Goal: Task Accomplishment & Management: Use online tool/utility

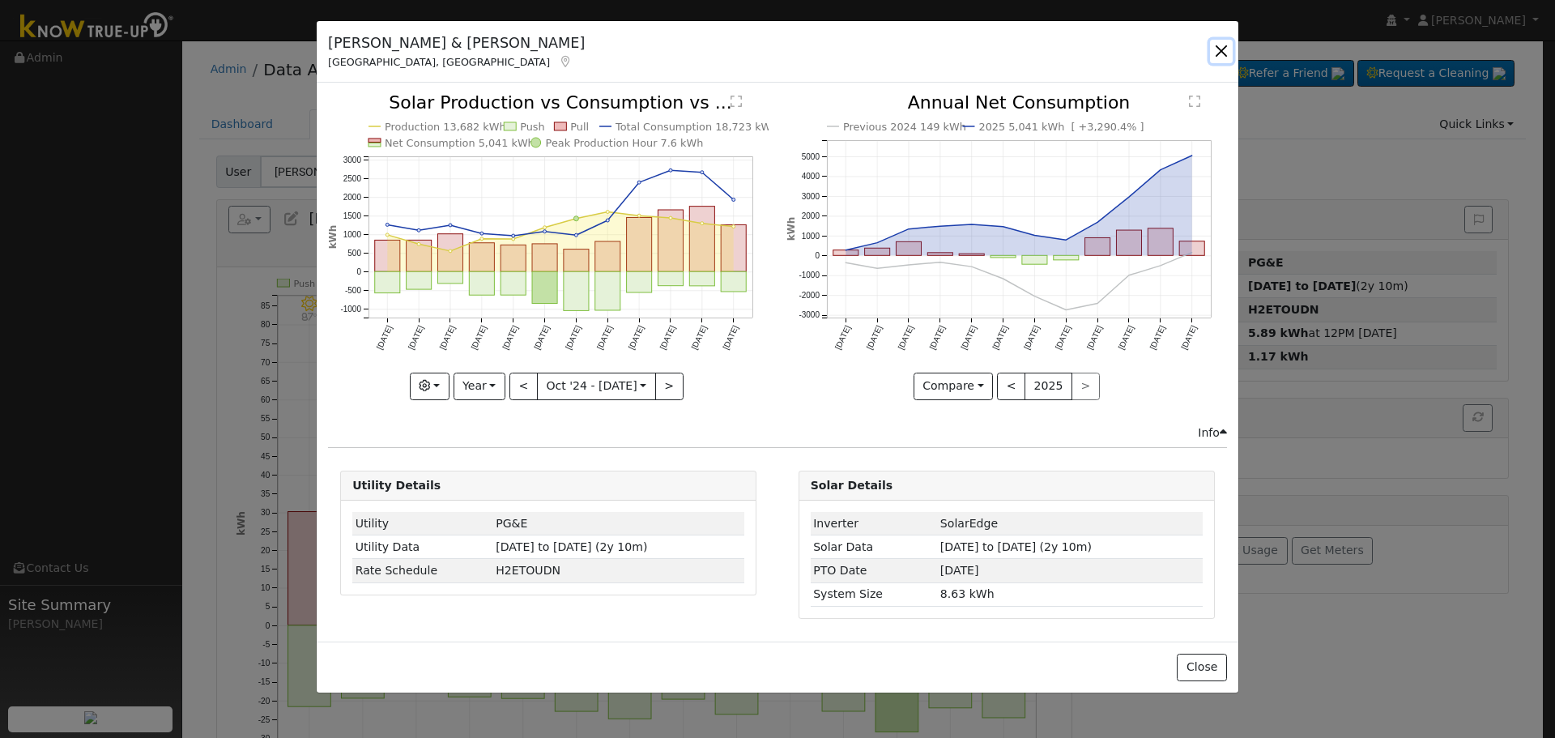
click at [1213, 49] on button "button" at bounding box center [1221, 51] width 23 height 23
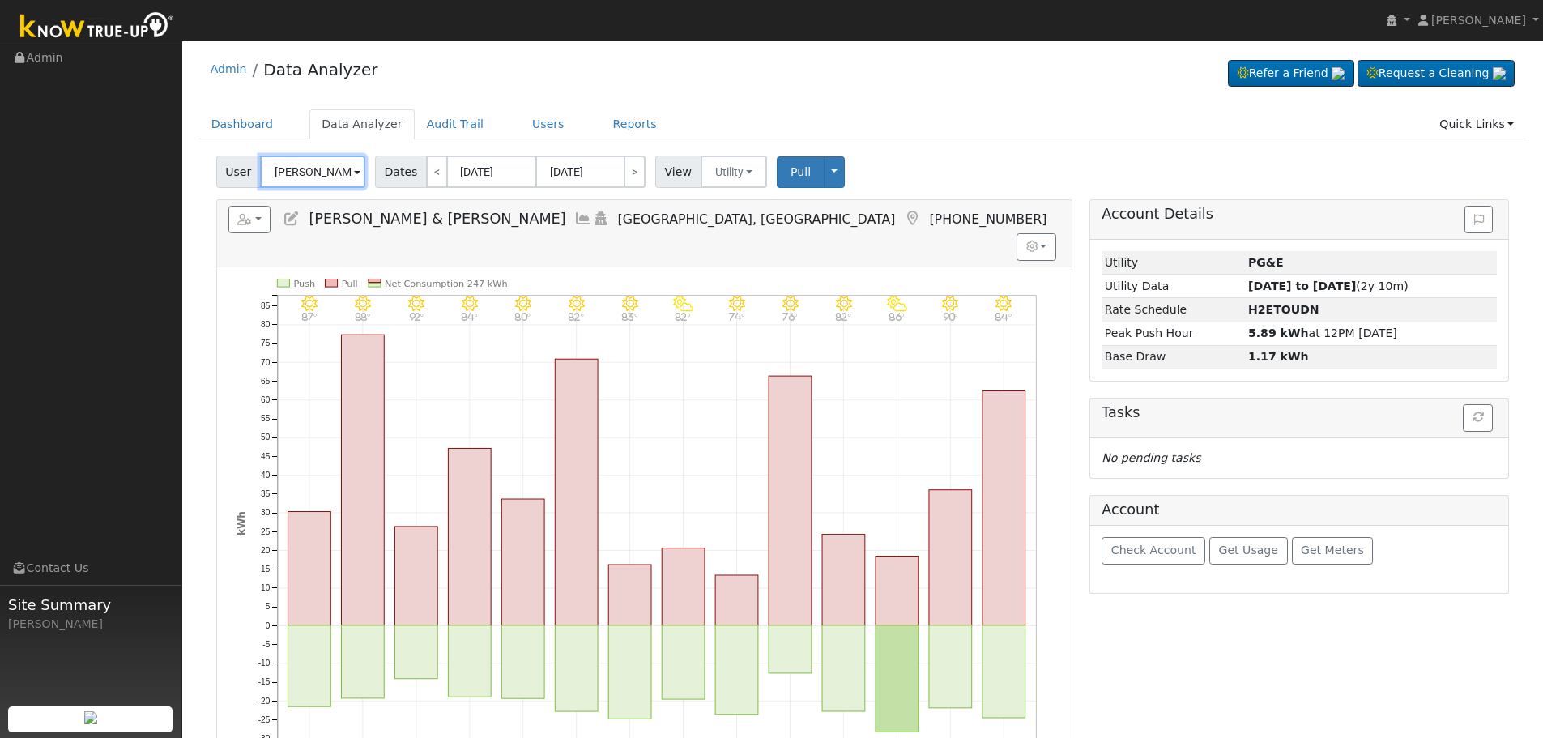
click at [309, 174] on input "[PERSON_NAME] & [PERSON_NAME]" at bounding box center [312, 172] width 105 height 32
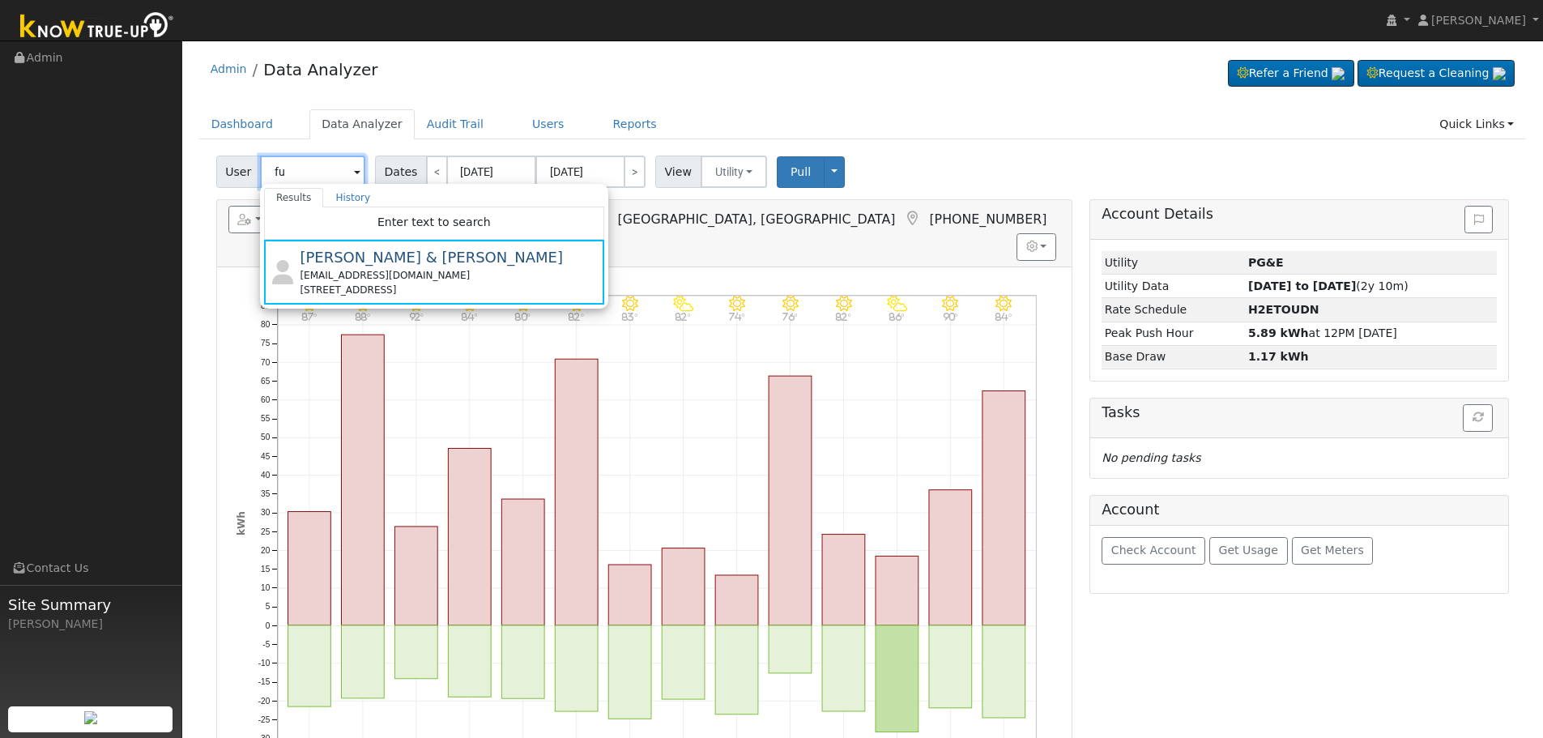
type input "f"
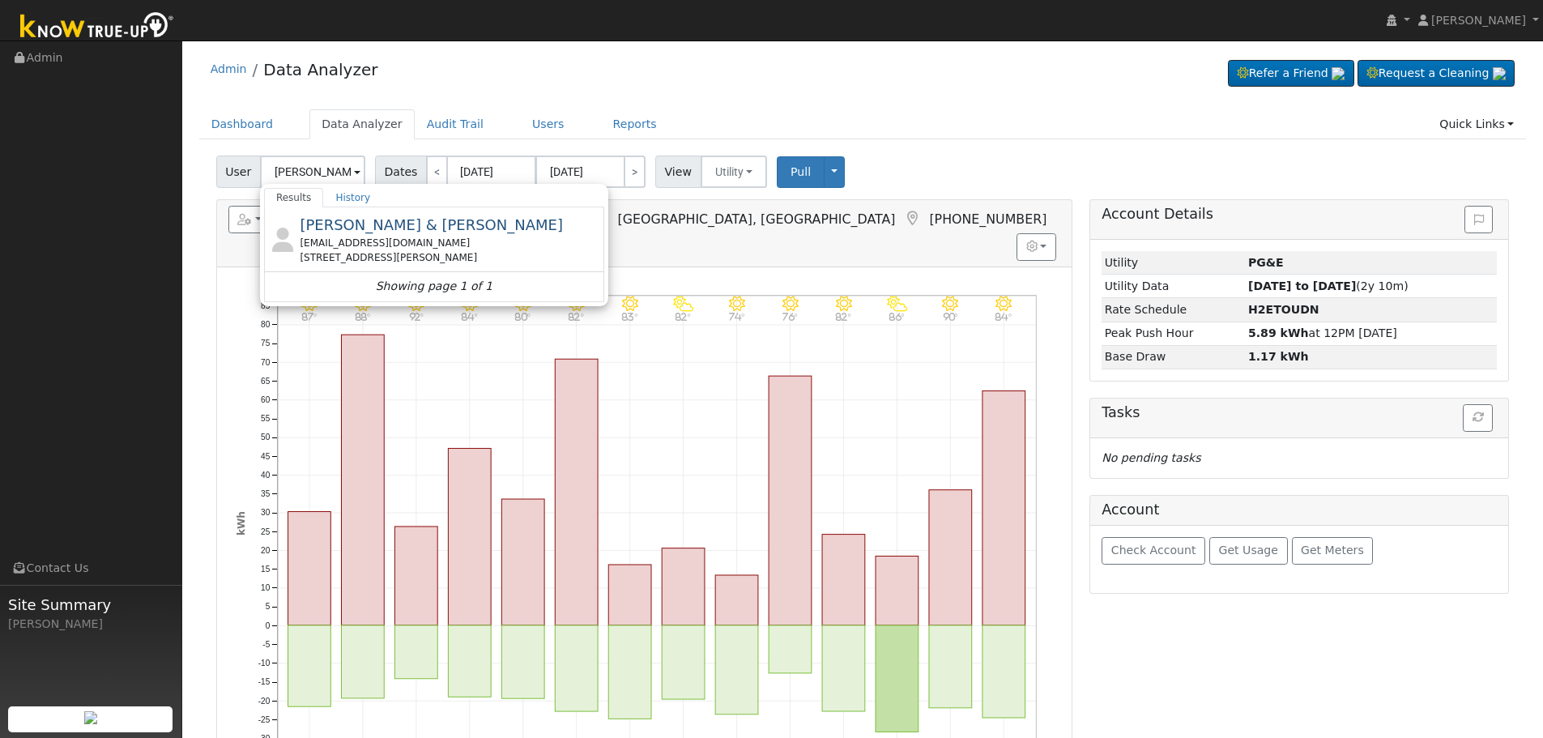
click at [364, 214] on div "[PERSON_NAME] & [PERSON_NAME] [EMAIL_ADDRESS][DOMAIN_NAME] [STREET_ADDRESS][PER…" at bounding box center [450, 239] width 301 height 51
type input "[PERSON_NAME] & [PERSON_NAME]"
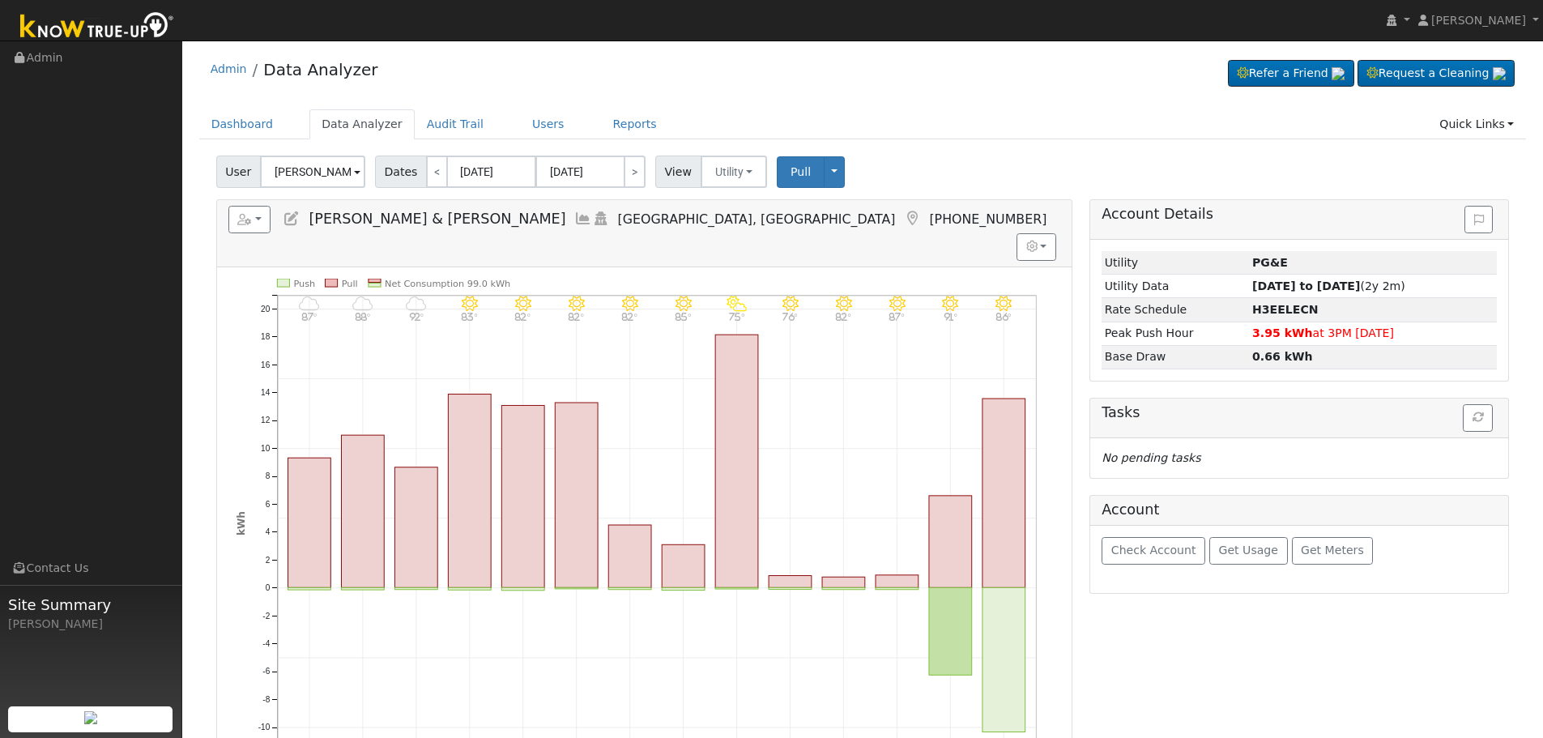
click at [574, 211] on link at bounding box center [583, 219] width 18 height 16
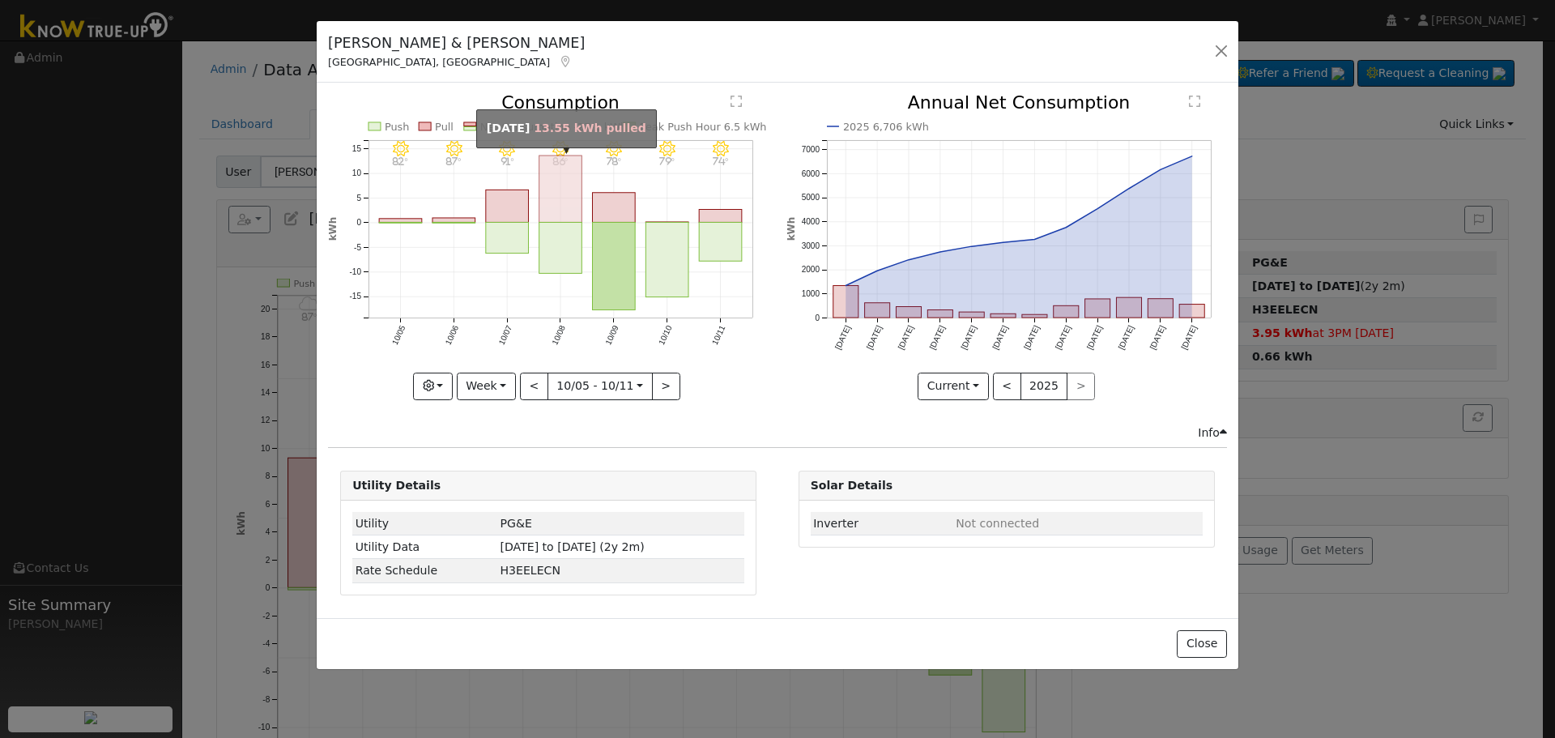
click at [564, 198] on rect "onclick=""" at bounding box center [561, 189] width 43 height 66
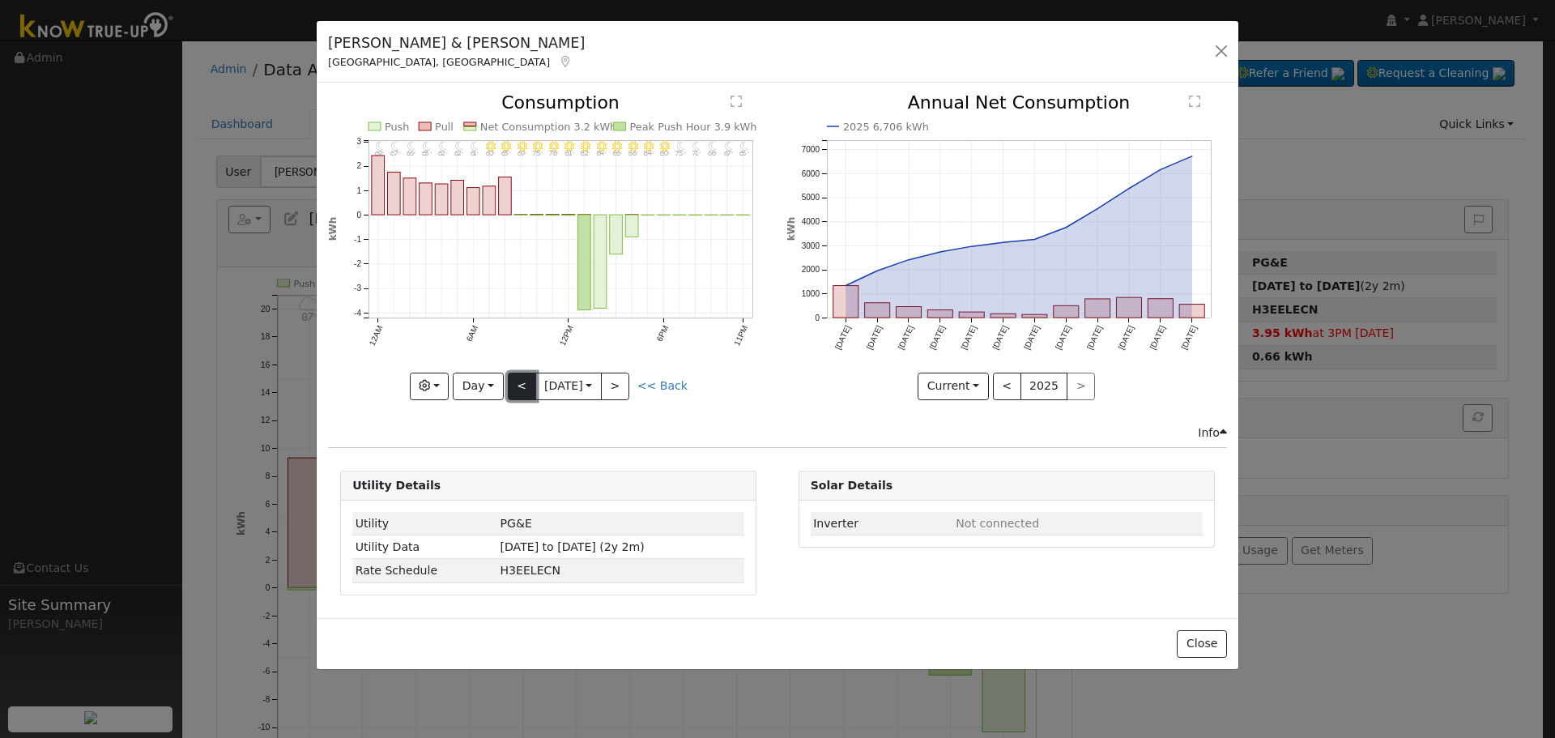
click at [512, 388] on button "<" at bounding box center [522, 387] width 28 height 28
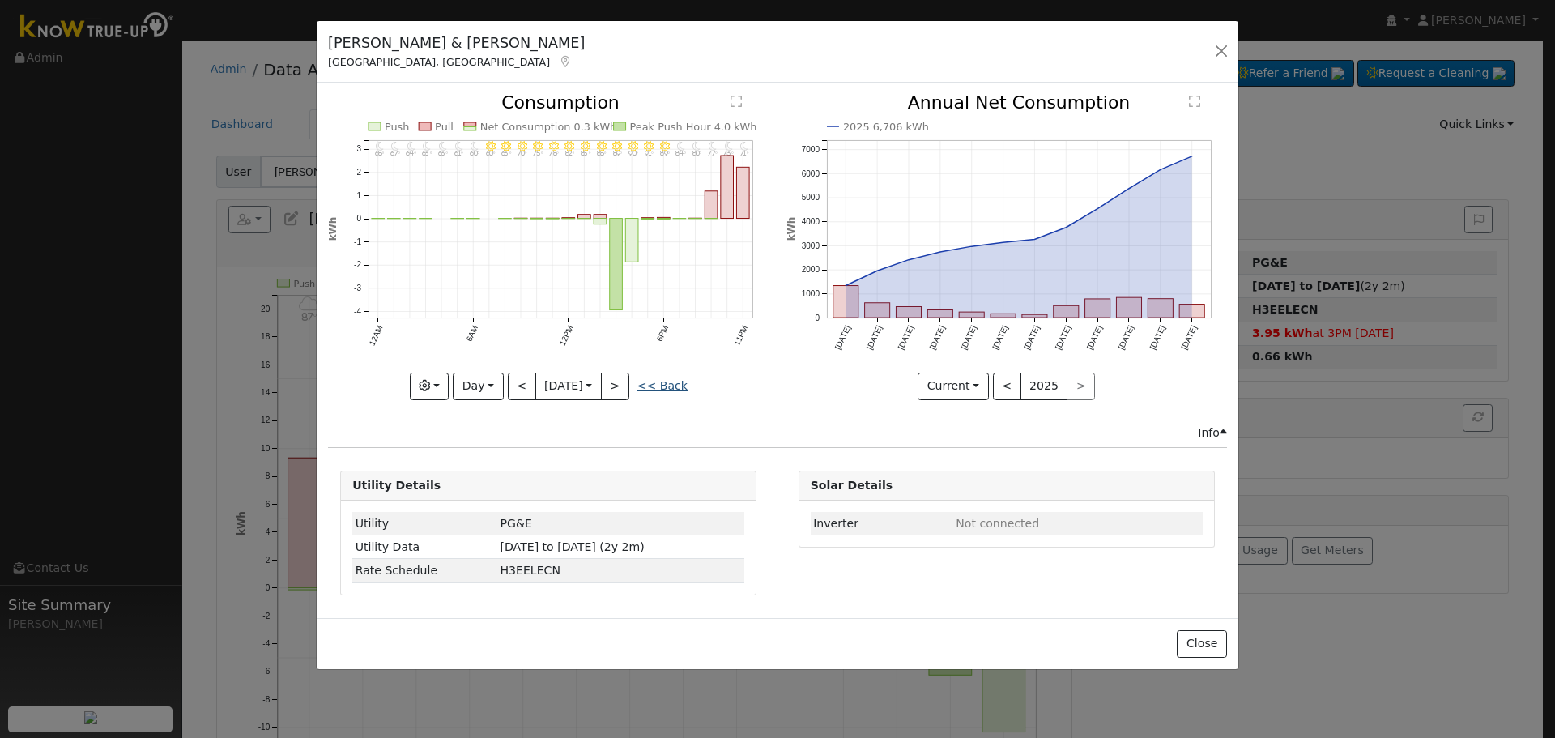
click at [659, 383] on link "<< Back" at bounding box center [663, 385] width 50 height 13
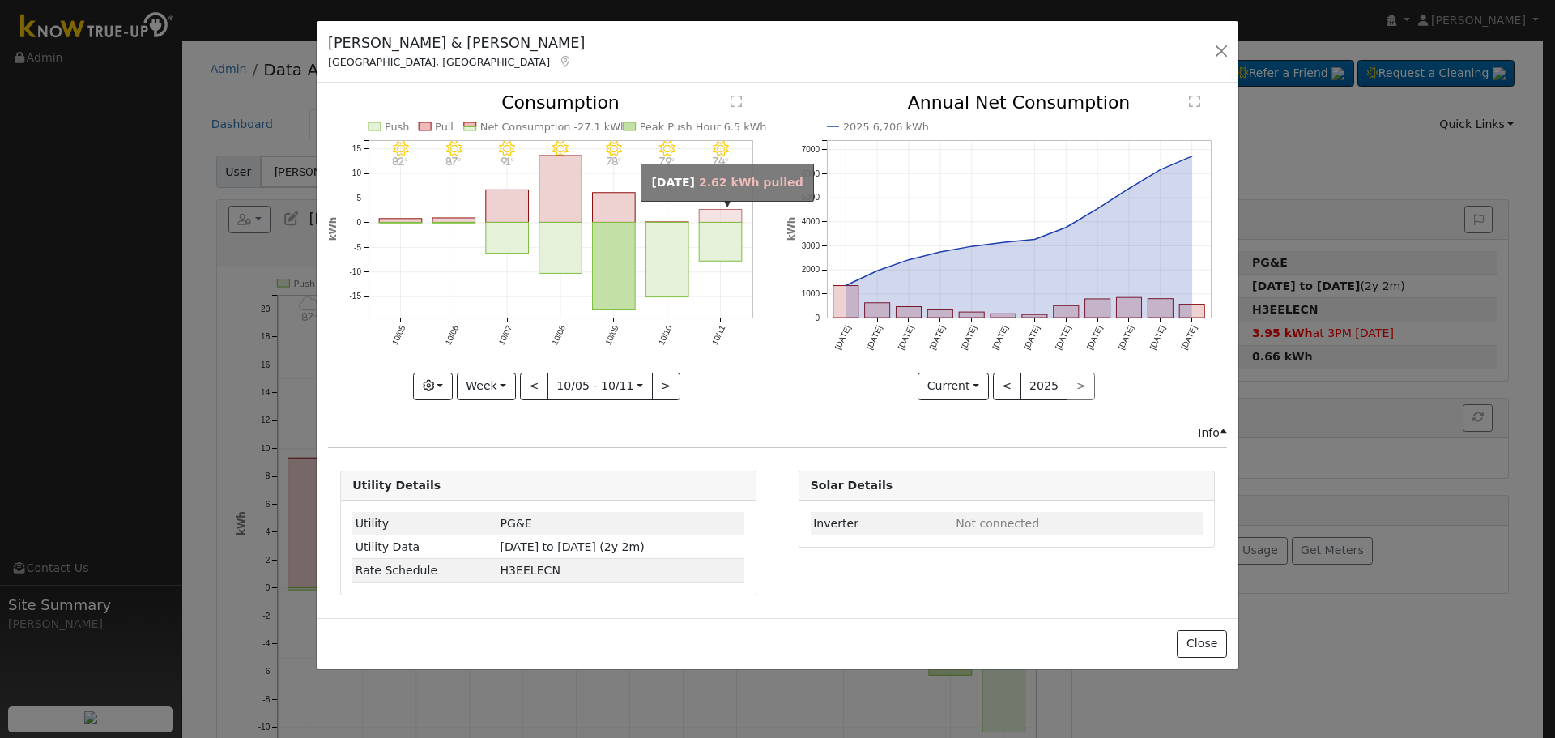
click at [721, 212] on rect "onclick=""" at bounding box center [721, 216] width 43 height 13
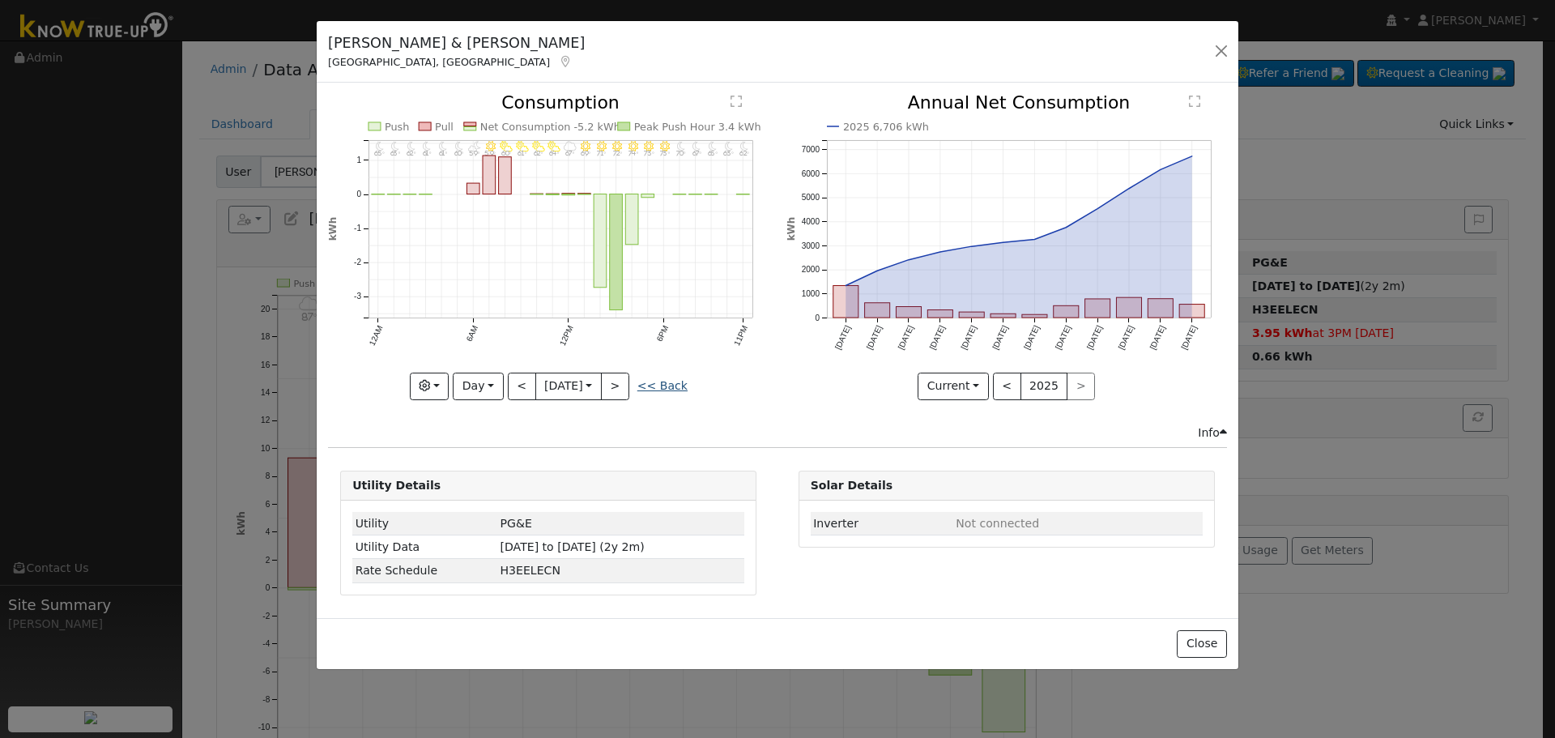
click at [672, 379] on link "<< Back" at bounding box center [663, 385] width 50 height 13
type input "[DATE]"
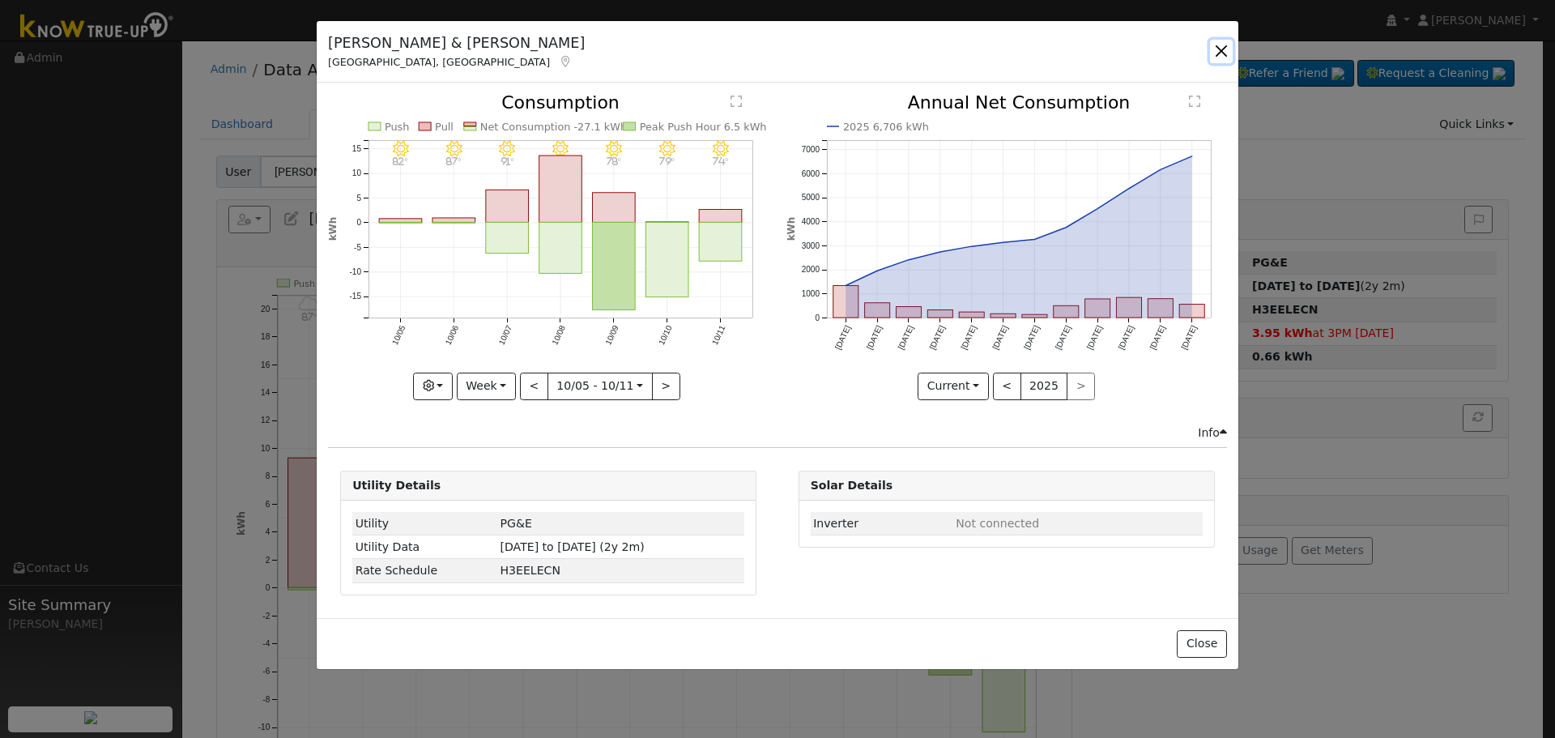
click at [1218, 47] on button "button" at bounding box center [1221, 51] width 23 height 23
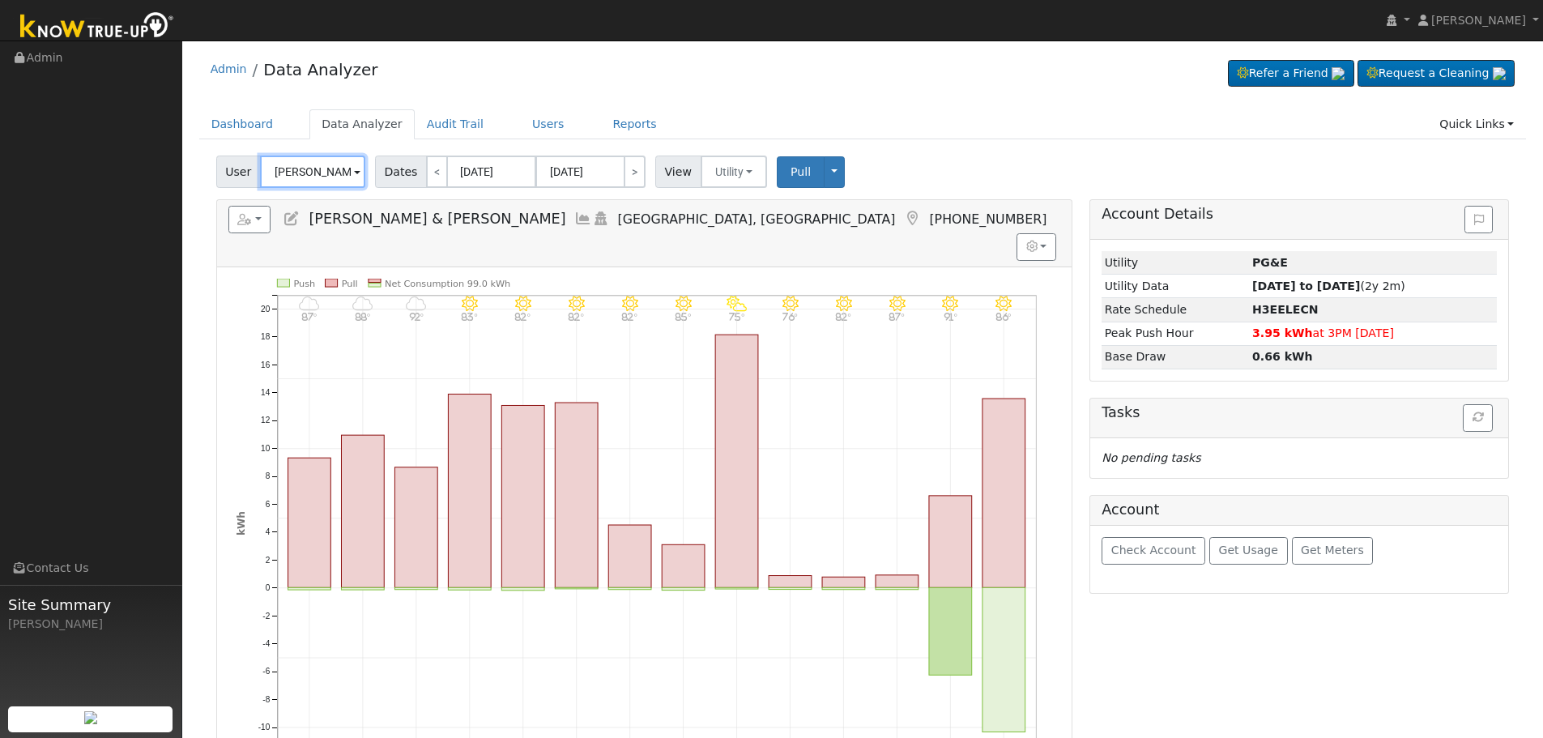
click at [296, 180] on input "[PERSON_NAME] & [PERSON_NAME]" at bounding box center [312, 172] width 105 height 32
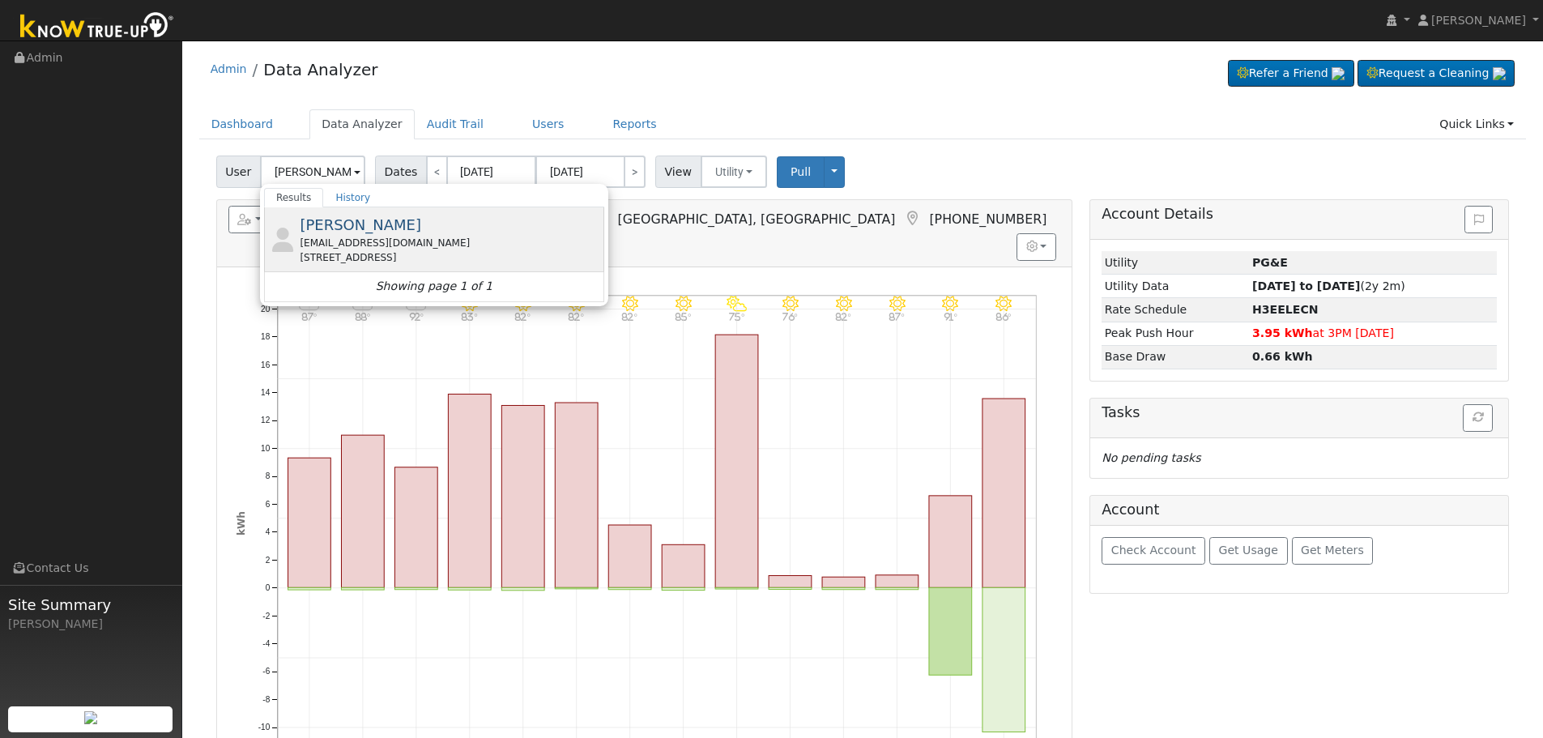
click at [410, 231] on div "[PERSON_NAME] [EMAIL_ADDRESS][DOMAIN_NAME] [STREET_ADDRESS]" at bounding box center [450, 239] width 301 height 51
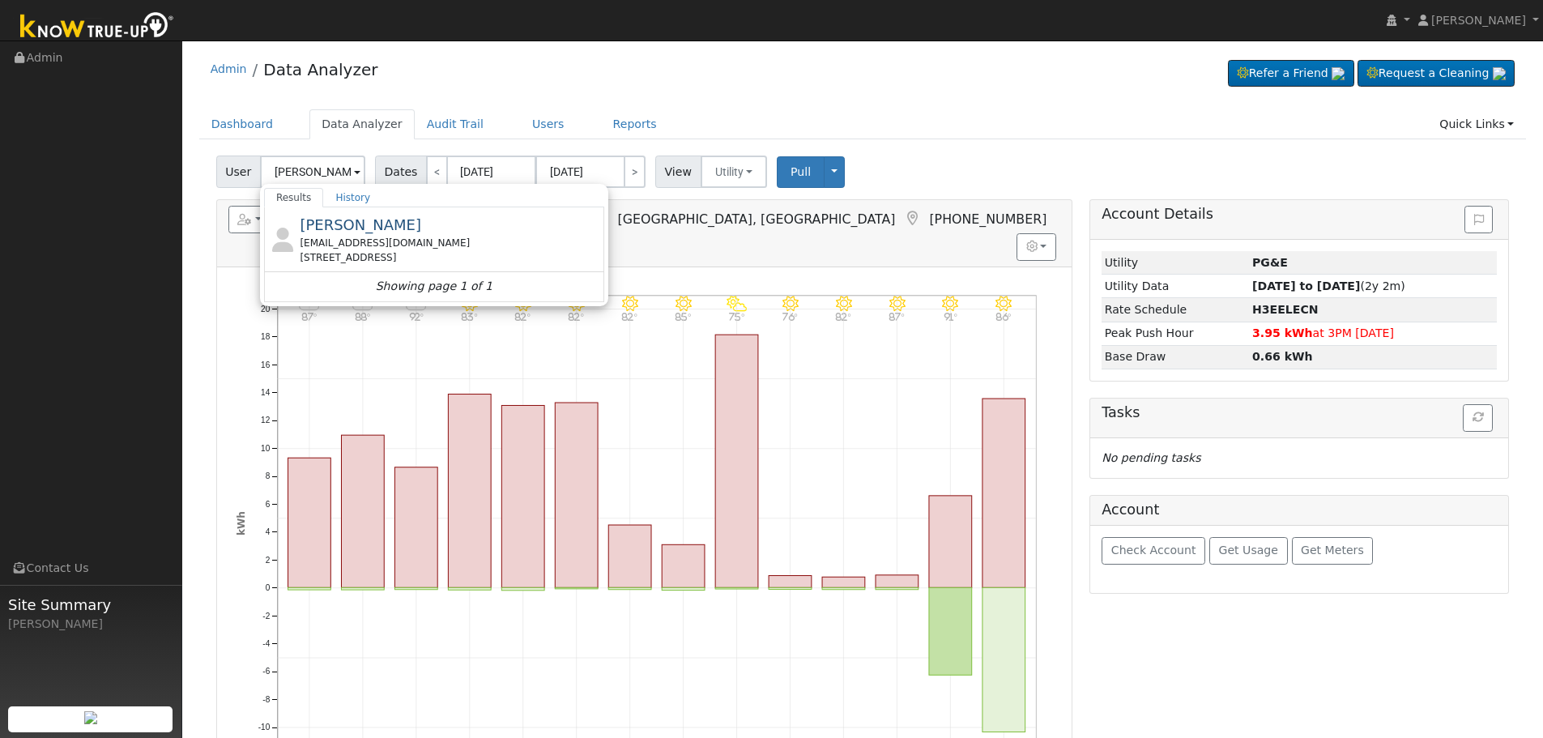
type input "[PERSON_NAME]"
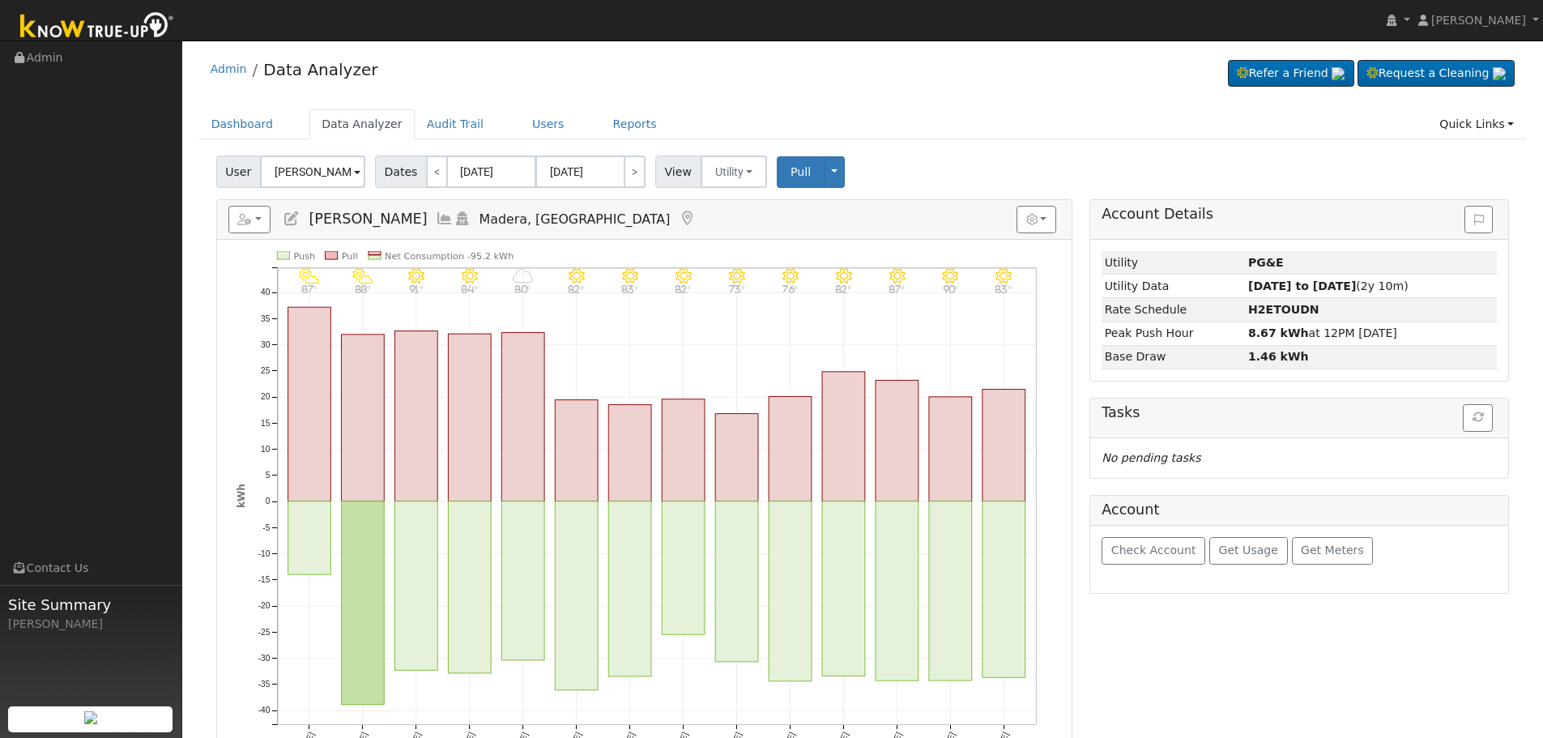
click at [606, 436] on icon "10/08 - Clear 83° 10/07 - Clear 90° 10/06 - Clear 87° 10/05 - Clear 82° 10/04 -…" at bounding box center [645, 516] width 816 height 531
click at [436, 219] on icon at bounding box center [445, 218] width 18 height 15
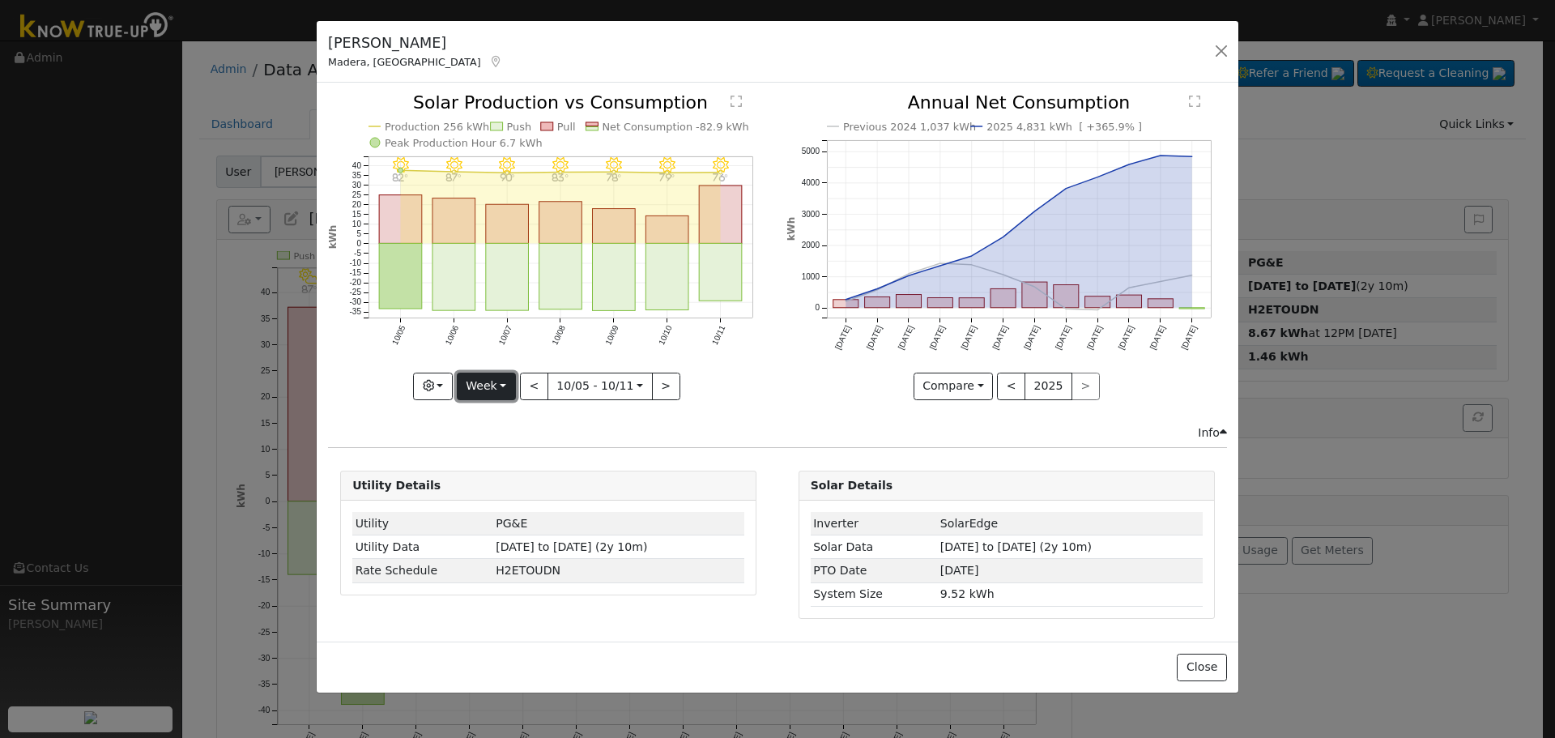
click at [503, 389] on button "Week" at bounding box center [486, 387] width 59 height 28
click at [525, 462] on link "Month" at bounding box center [514, 465] width 113 height 23
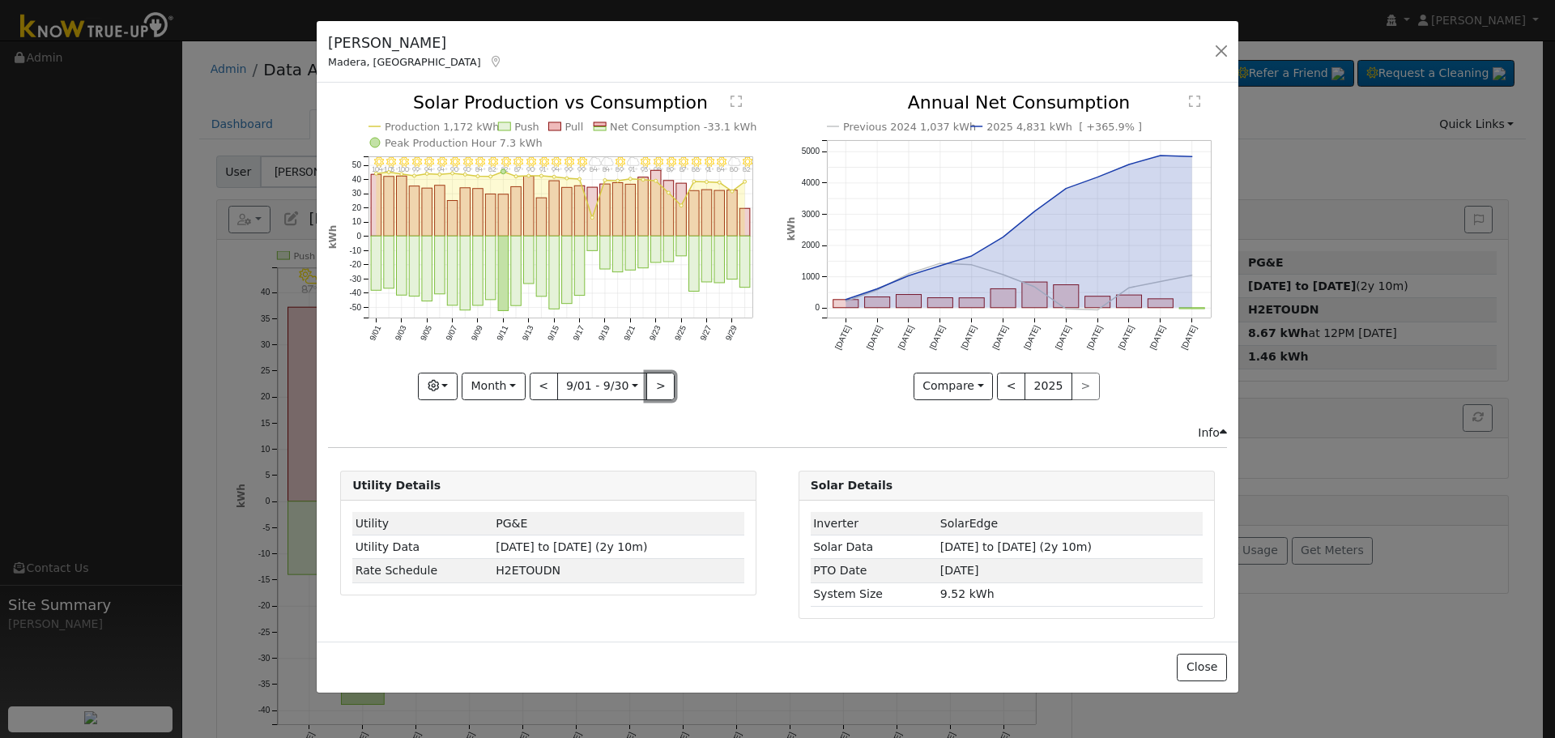
click at [659, 377] on button ">" at bounding box center [660, 387] width 28 height 28
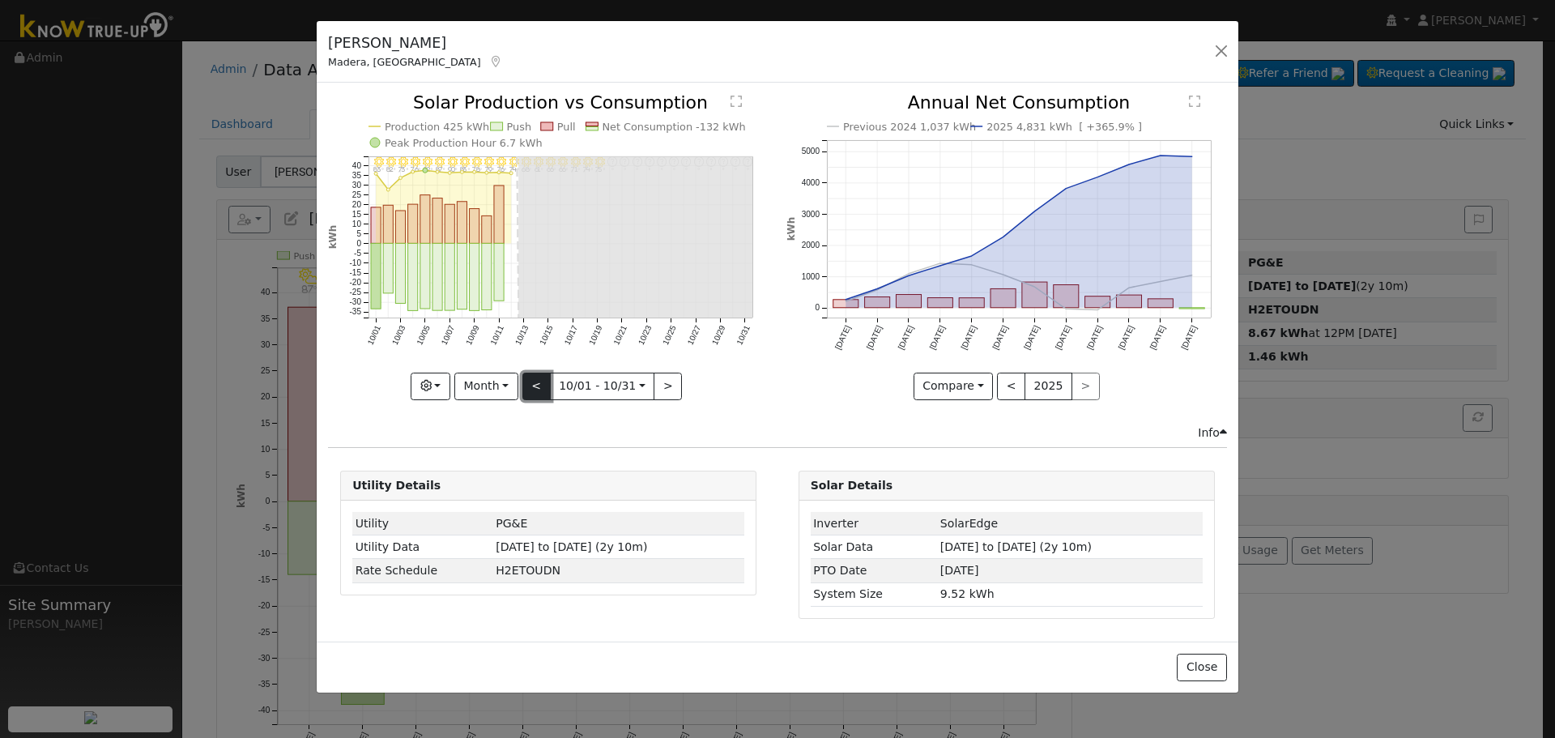
click at [548, 391] on button "<" at bounding box center [537, 387] width 28 height 28
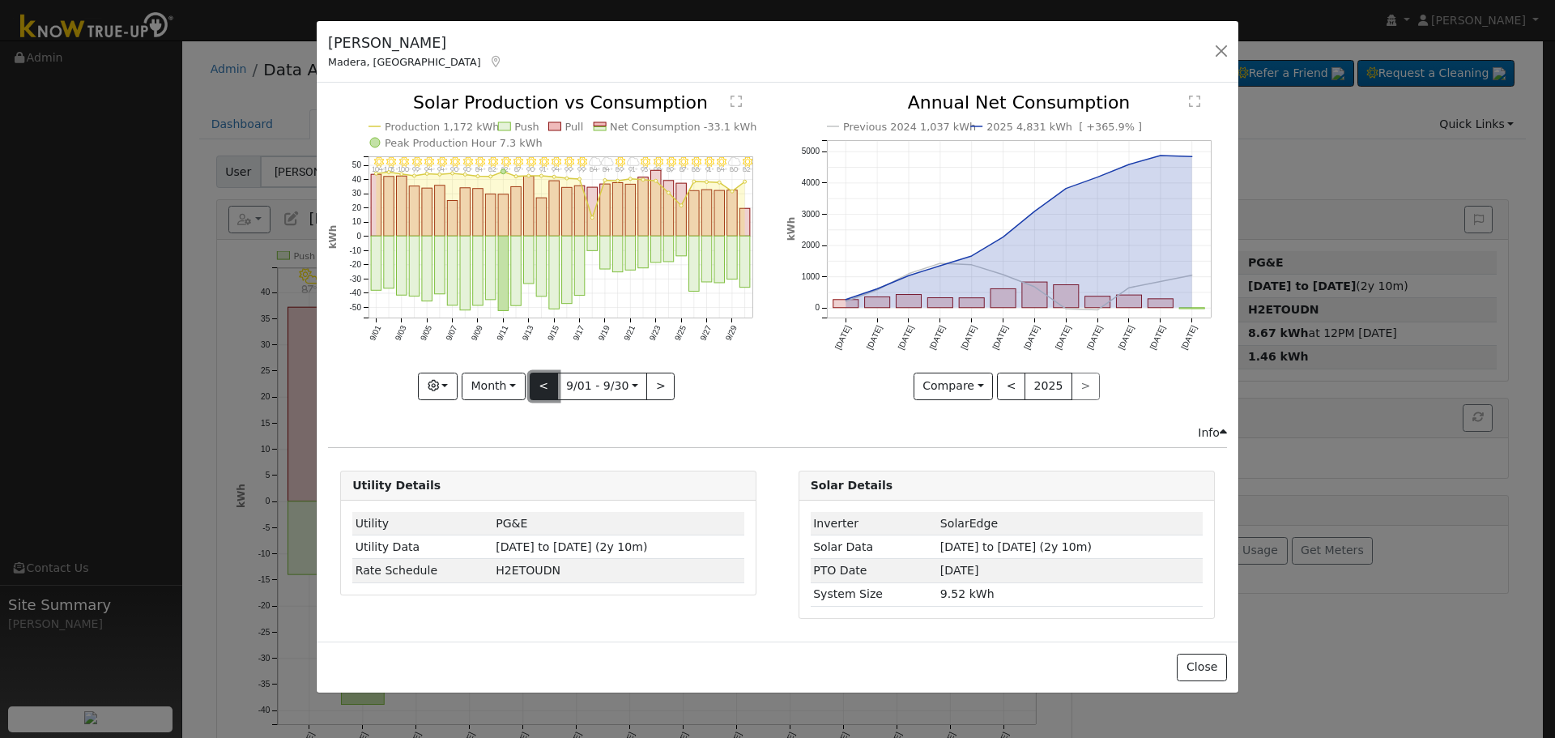
click at [540, 385] on button "<" at bounding box center [544, 387] width 28 height 28
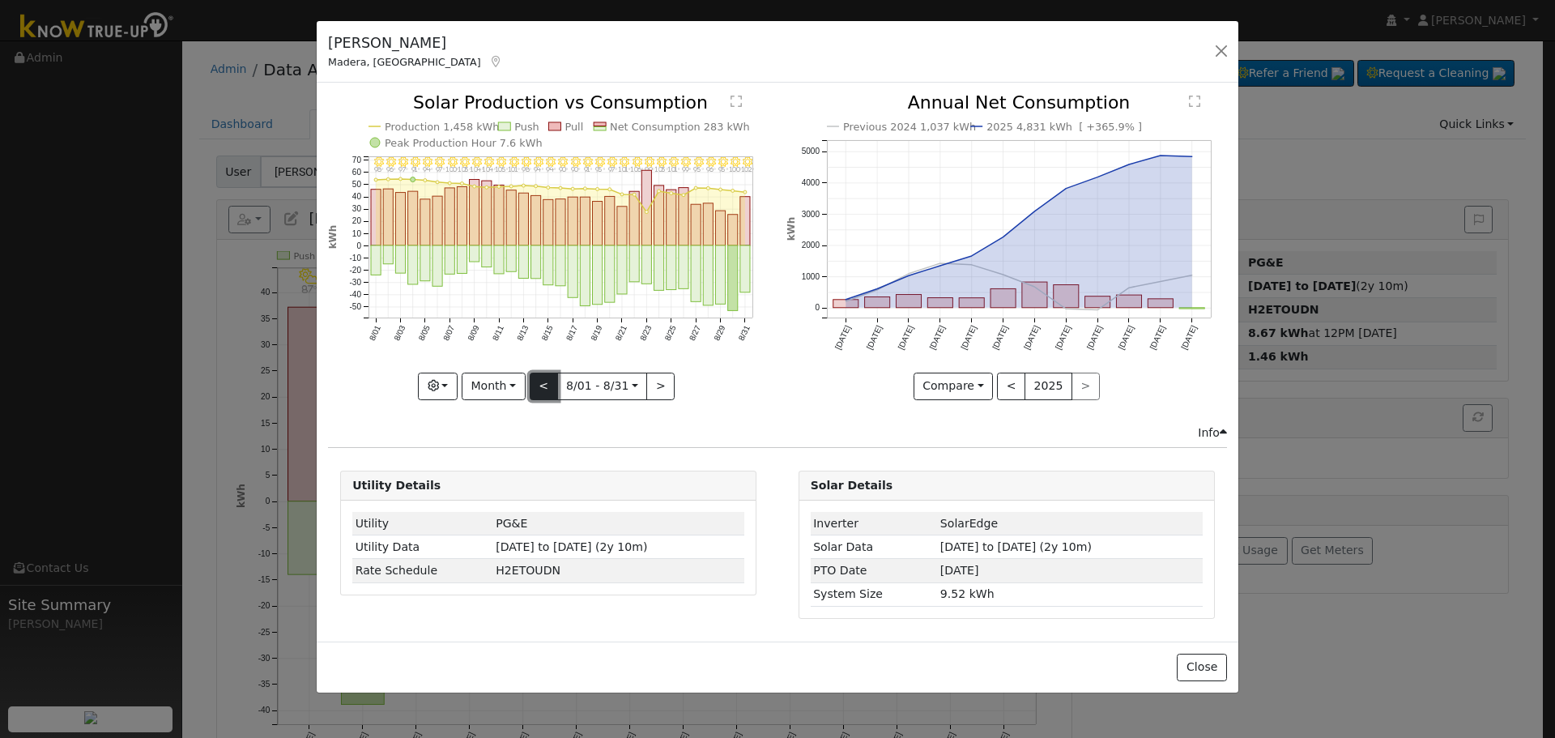
click at [540, 385] on button "<" at bounding box center [544, 387] width 28 height 28
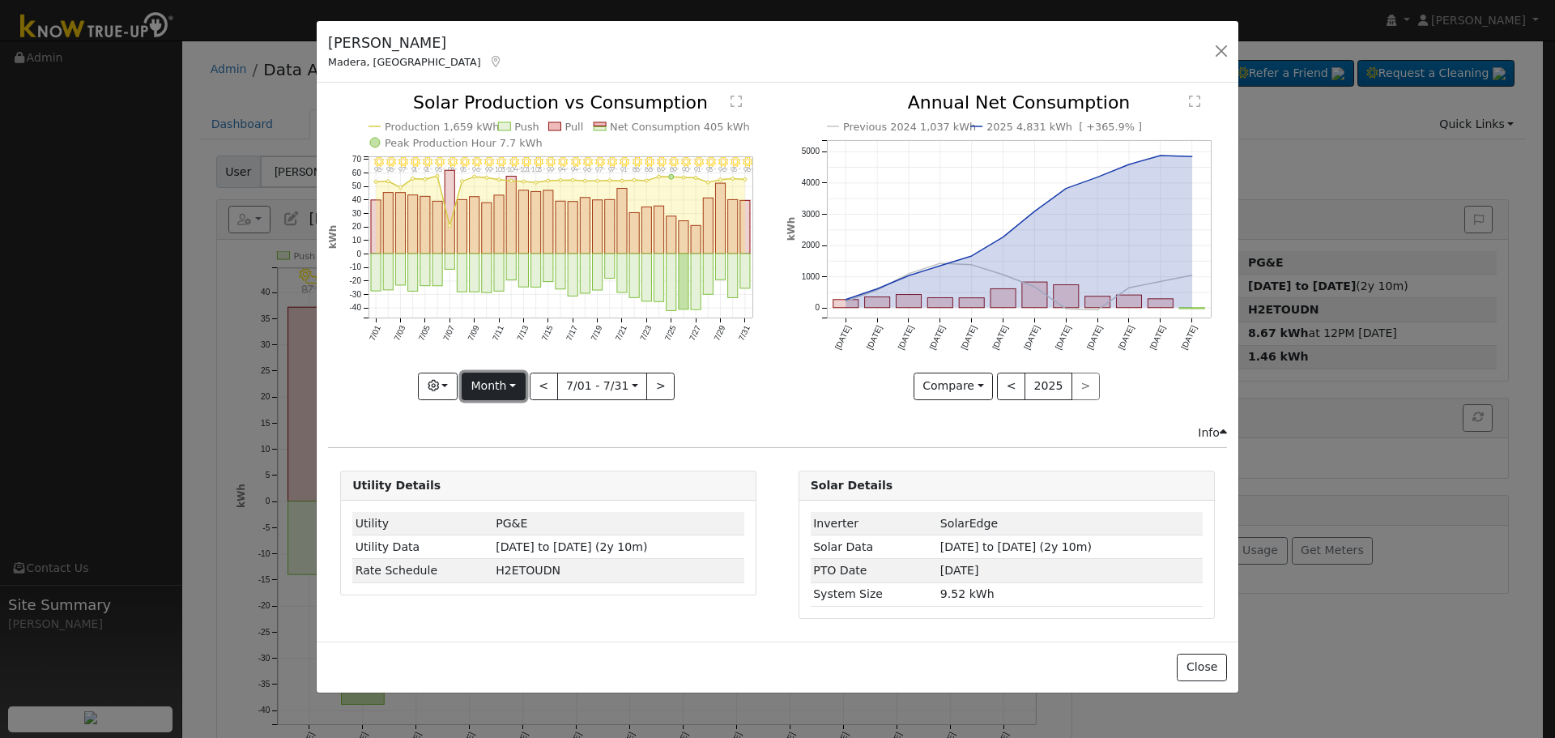
click at [517, 387] on button "Month" at bounding box center [494, 387] width 64 height 28
click at [507, 497] on ul "Day Week Month Year Custom" at bounding box center [519, 465] width 114 height 127
click at [500, 383] on button "Month" at bounding box center [494, 387] width 64 height 28
click at [547, 496] on link "Year" at bounding box center [519, 487] width 113 height 23
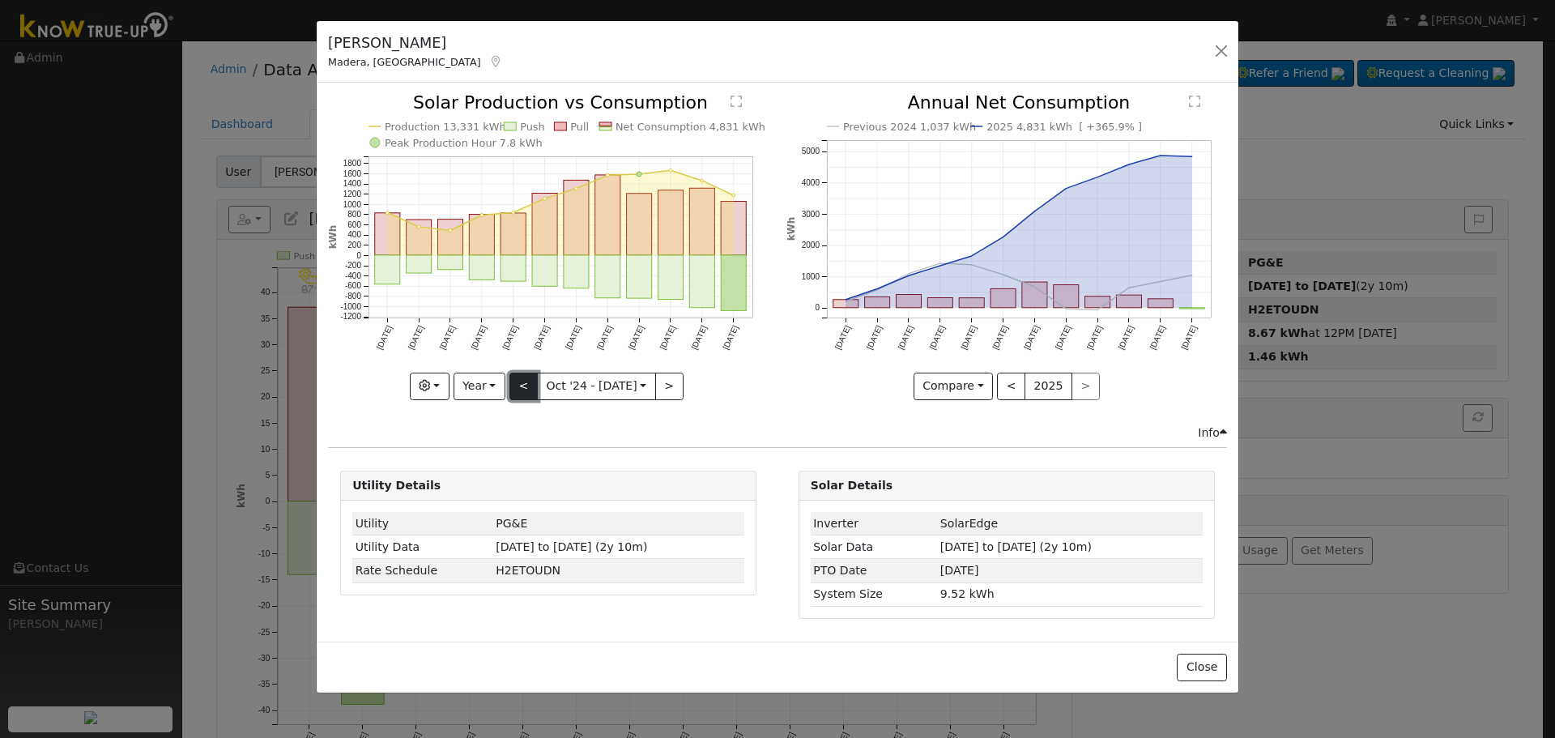
click at [518, 388] on button "<" at bounding box center [524, 387] width 28 height 28
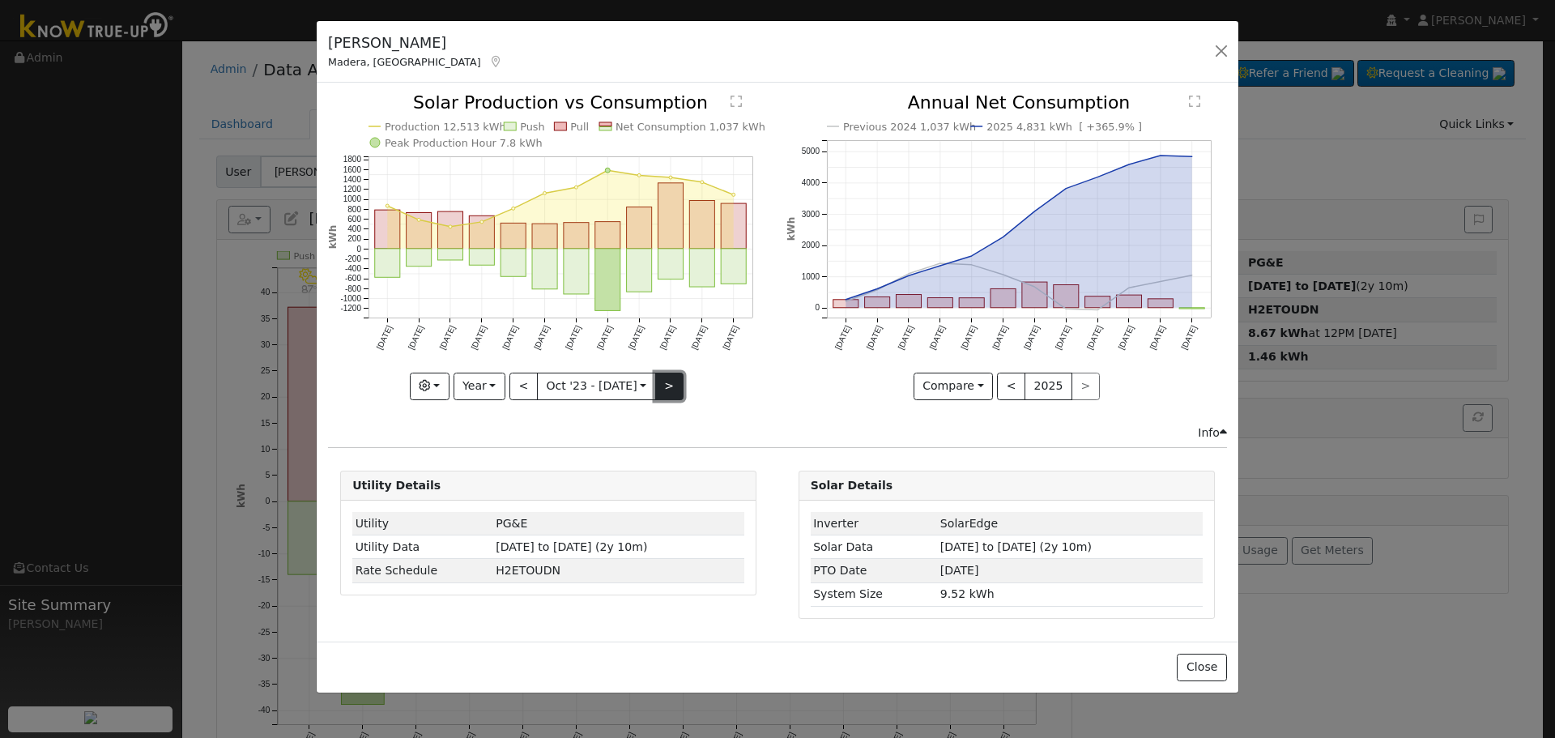
click at [661, 382] on button ">" at bounding box center [669, 387] width 28 height 28
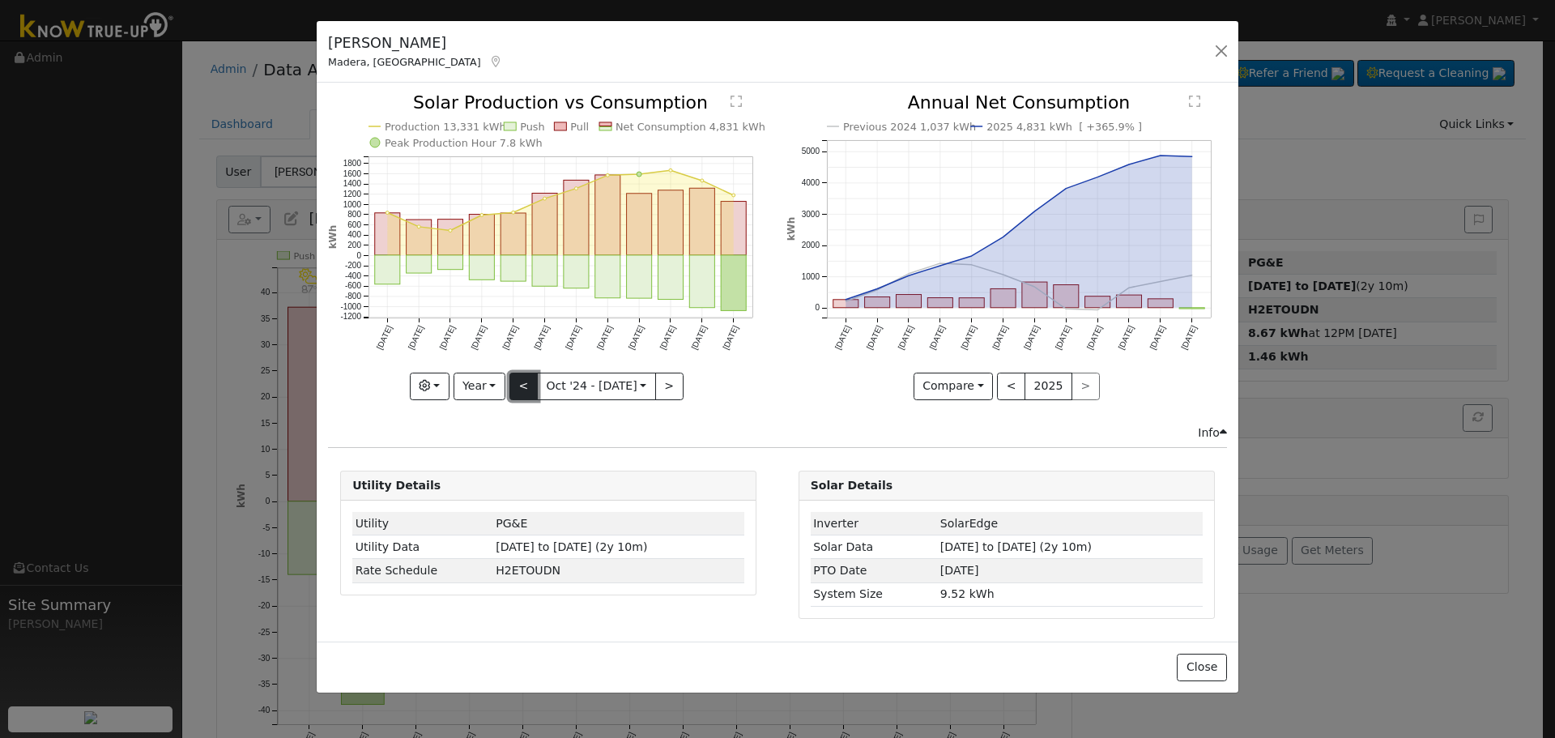
click at [526, 390] on button "<" at bounding box center [524, 387] width 28 height 28
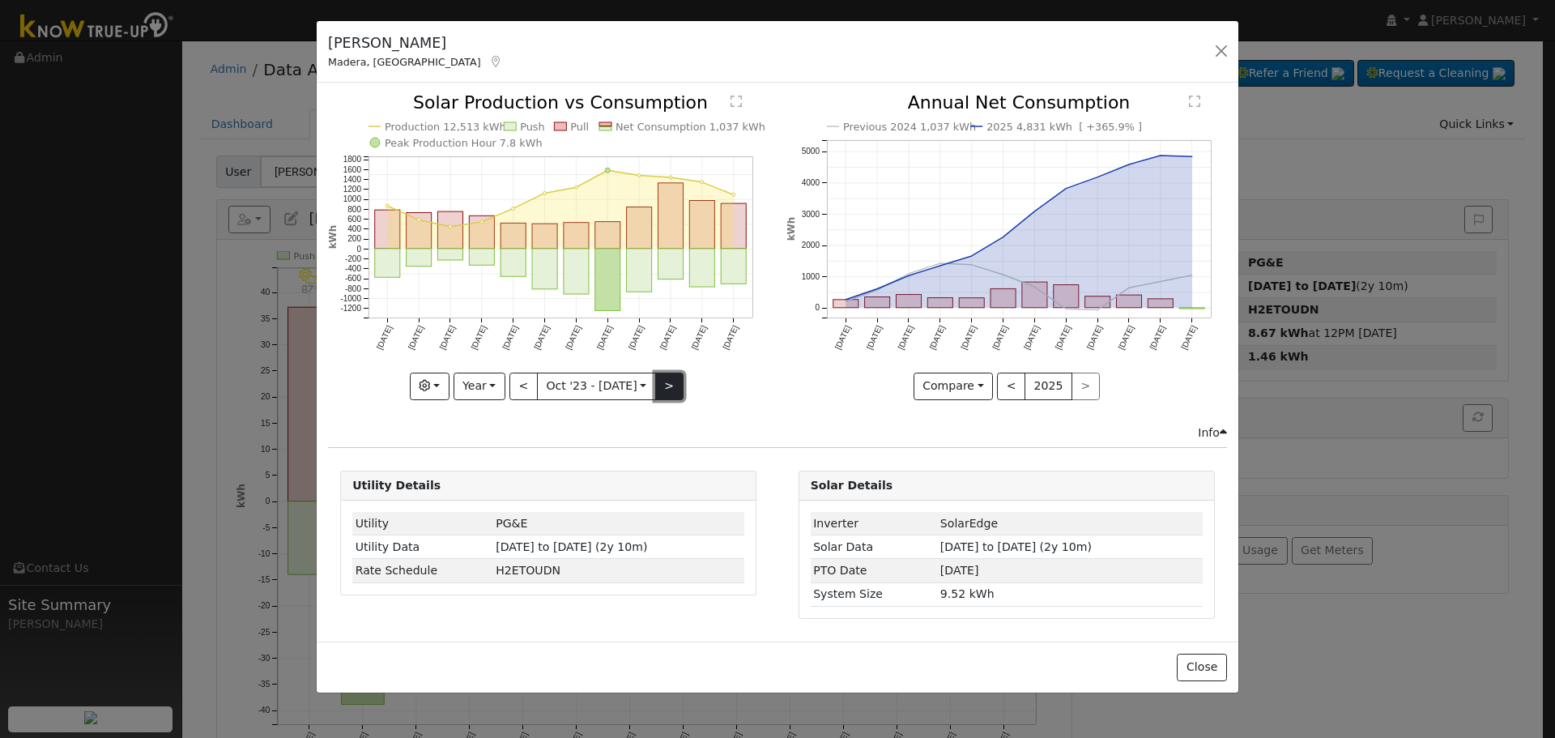
click at [663, 379] on button ">" at bounding box center [669, 387] width 28 height 28
type input "[DATE]"
